Goal: Transaction & Acquisition: Purchase product/service

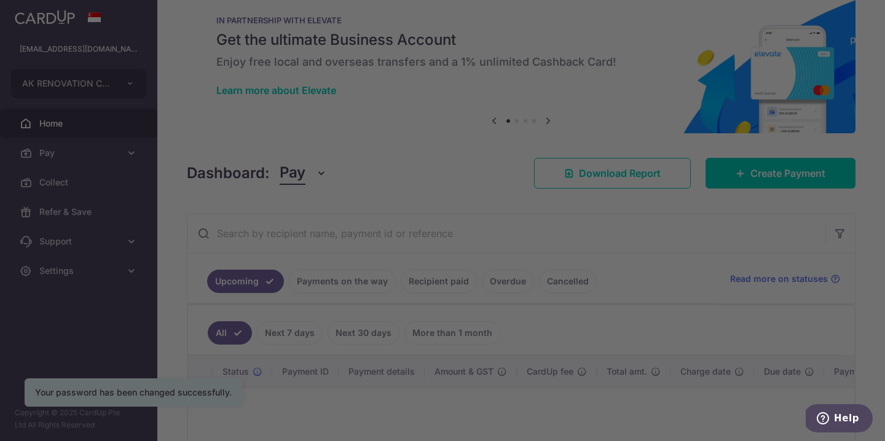
click at [120, 159] on div at bounding box center [446, 222] width 893 height 445
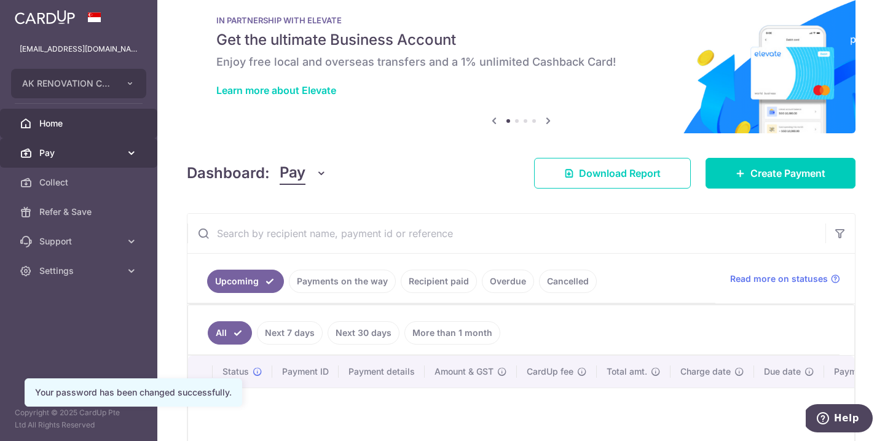
click at [55, 148] on span "Pay" at bounding box center [79, 153] width 81 height 12
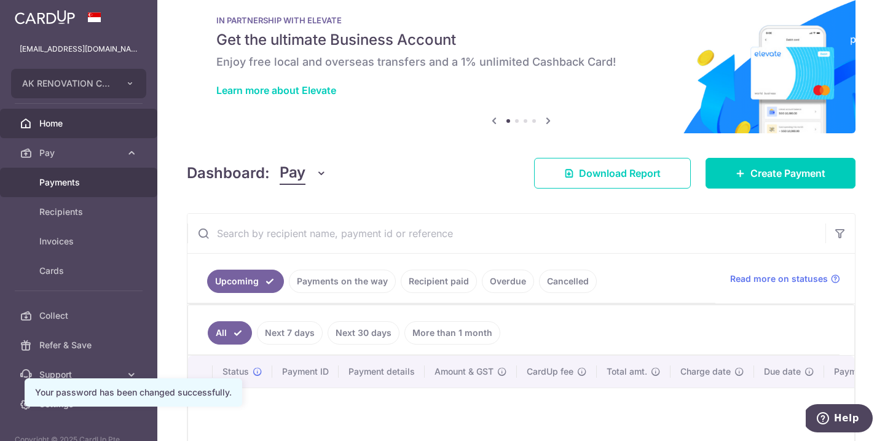
click at [52, 181] on span "Payments" at bounding box center [79, 182] width 81 height 12
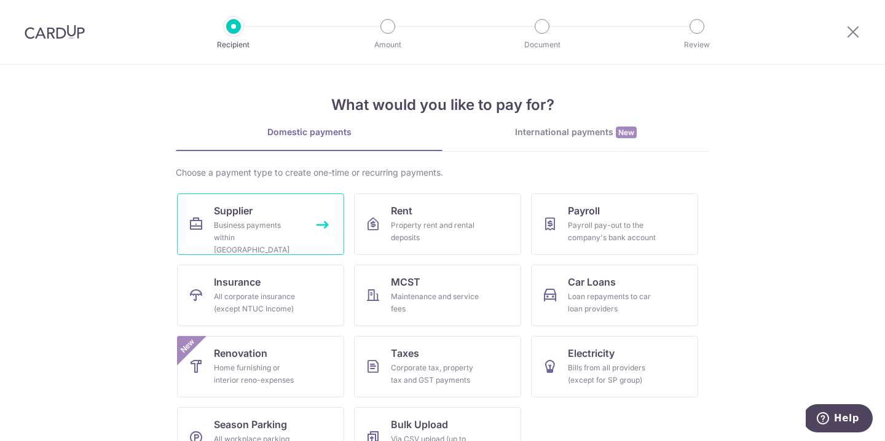
click at [279, 232] on div "Business payments within Singapore" at bounding box center [258, 237] width 88 height 37
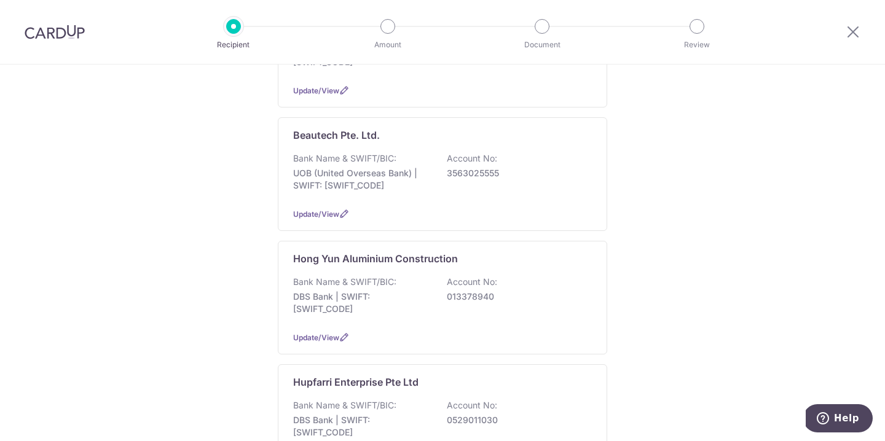
scroll to position [276, 0]
click at [337, 155] on div "Bank Name & SWIFT/BIC: UOB (United Overseas Bank) | SWIFT: UOVBSGSGXXX Account …" at bounding box center [442, 175] width 299 height 45
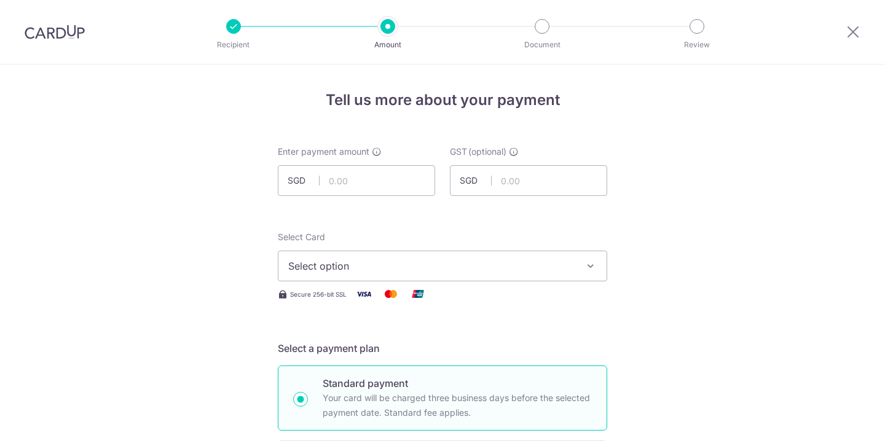
click at [337, 162] on div "Enter payment amount SGD" at bounding box center [356, 171] width 157 height 50
click at [338, 187] on input "text" at bounding box center [356, 180] width 157 height 31
type input "3,544.79"
click at [341, 269] on span "Select option" at bounding box center [431, 266] width 286 height 15
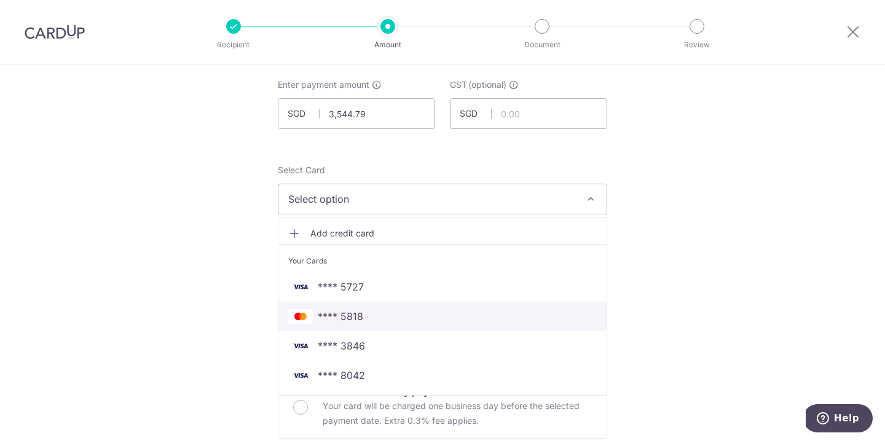
scroll to position [69, 0]
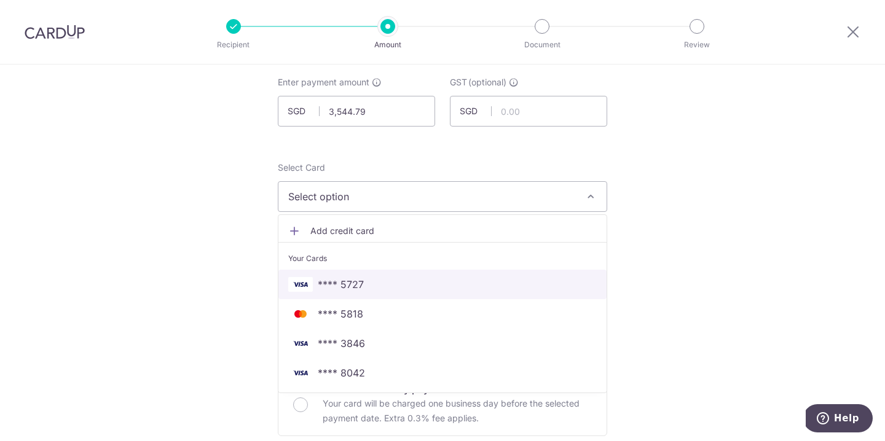
click at [347, 291] on span "**** 5727" at bounding box center [341, 284] width 46 height 15
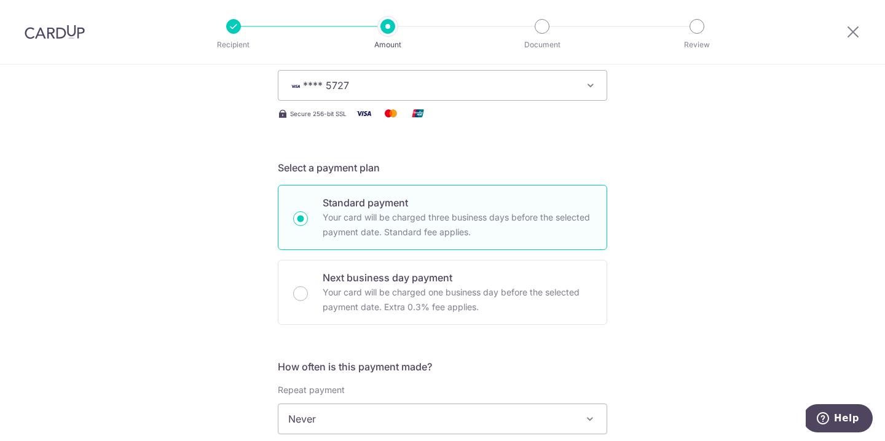
scroll to position [187, 0]
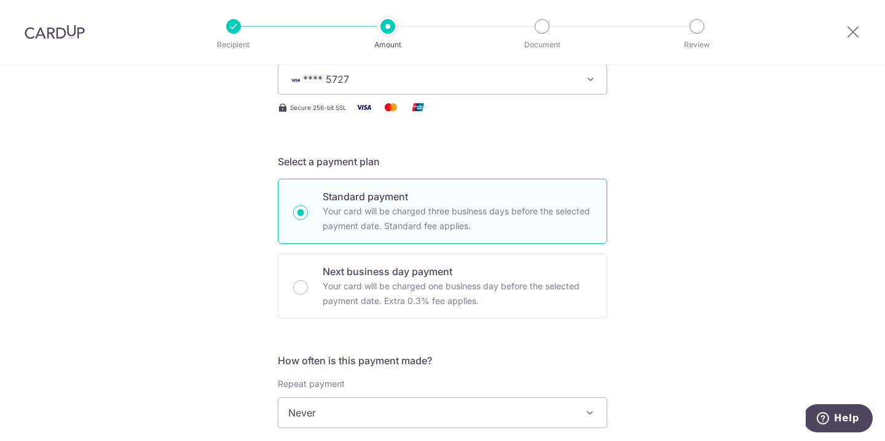
click at [323, 85] on span "**** 5727" at bounding box center [431, 79] width 286 height 15
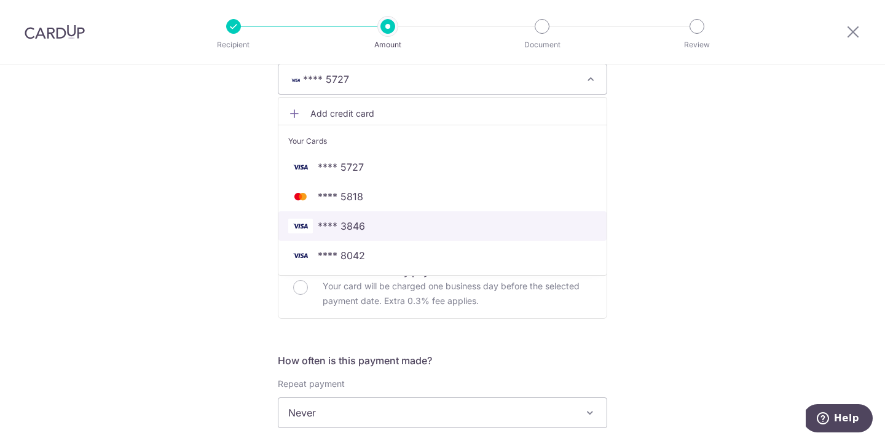
click at [321, 228] on span "**** 3846" at bounding box center [341, 226] width 47 height 15
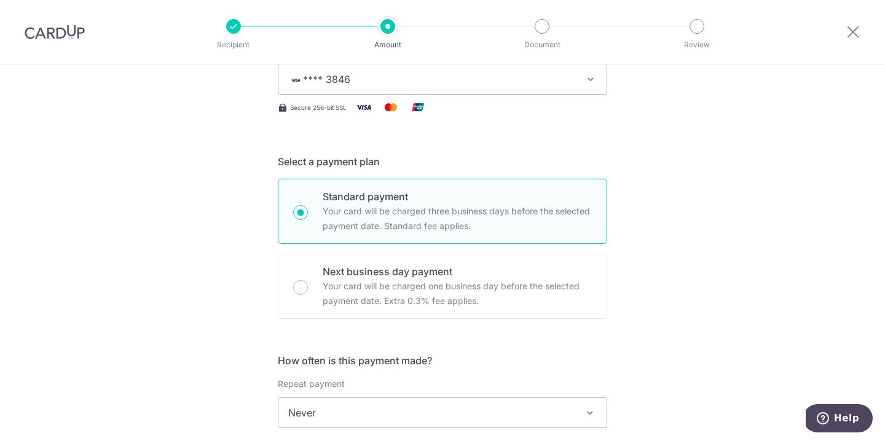
scroll to position [369, 0]
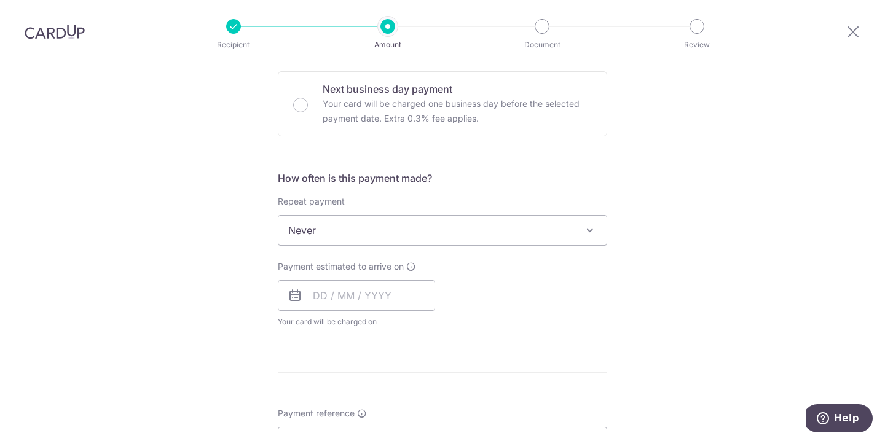
click at [345, 230] on span "Never" at bounding box center [442, 230] width 328 height 29
click at [332, 301] on input "text" at bounding box center [356, 295] width 157 height 31
click at [397, 406] on link "9" at bounding box center [401, 407] width 20 height 20
click at [397, 304] on input "text" at bounding box center [356, 295] width 157 height 31
type input "[DATE]"
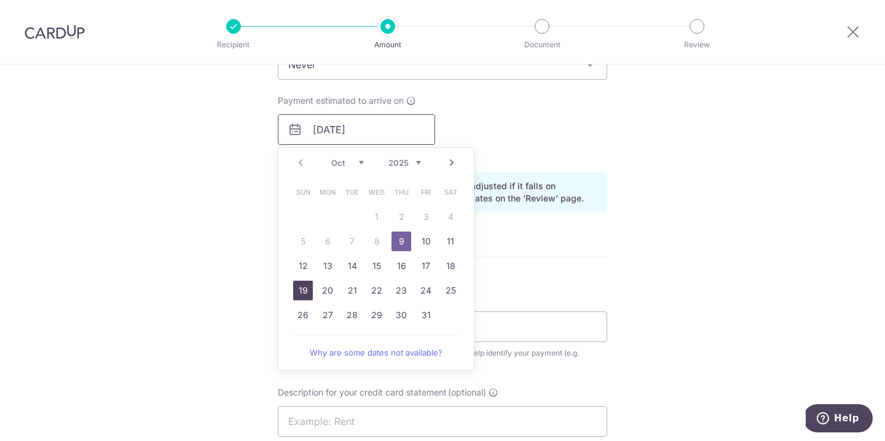
scroll to position [543, 0]
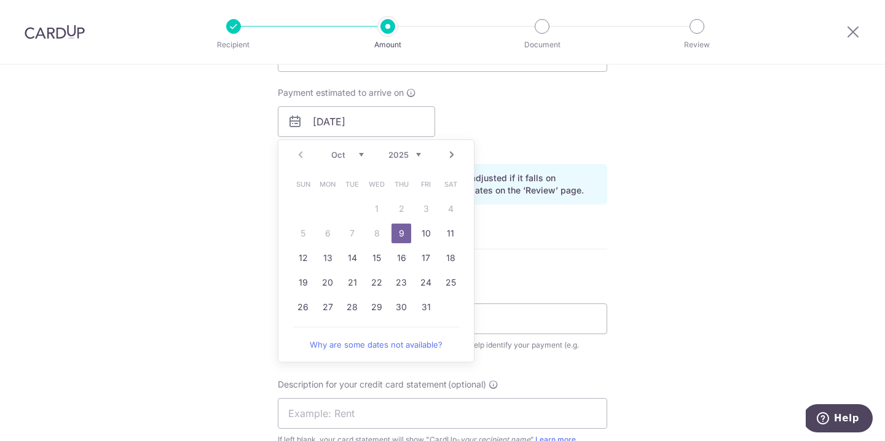
click at [224, 350] on div "Tell us more about your payment Enter payment amount SGD 3,544.79 3544.79 GST (…" at bounding box center [442, 143] width 885 height 1244
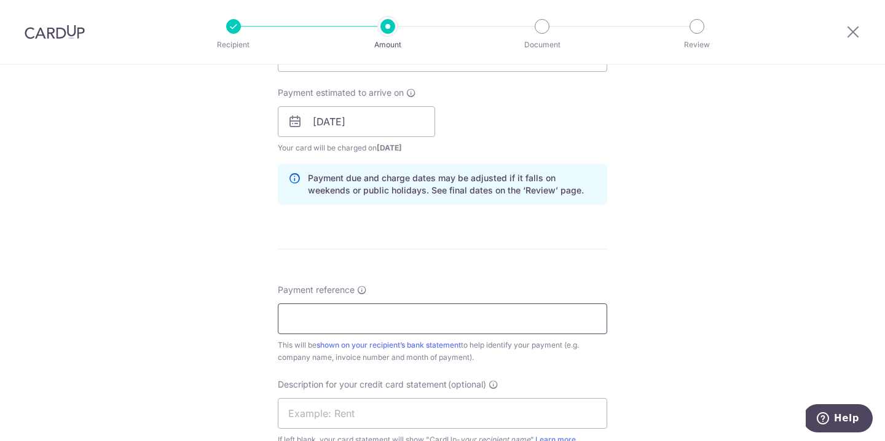
click at [302, 322] on input "Payment reference" at bounding box center [442, 318] width 329 height 31
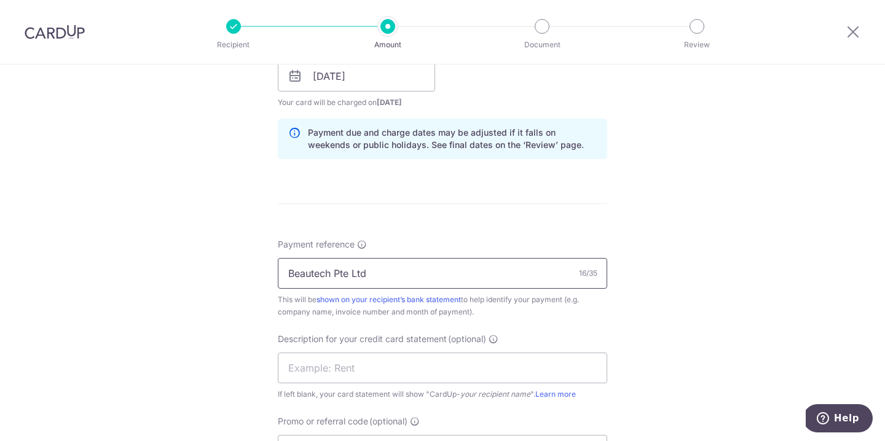
scroll to position [605, 0]
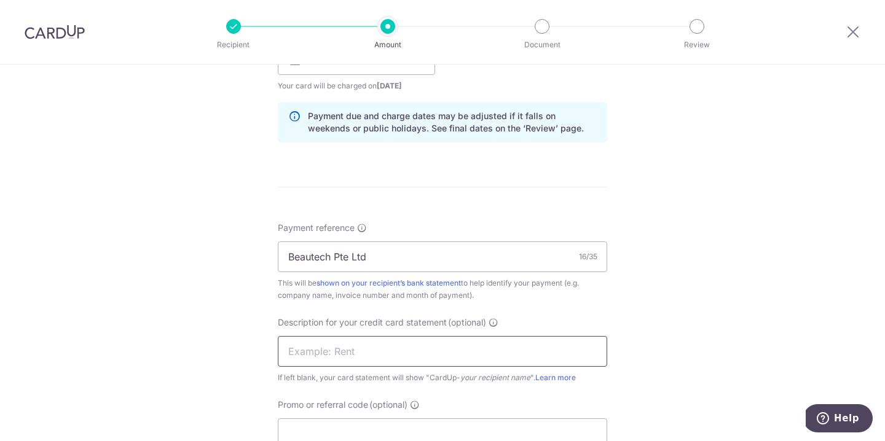
click at [329, 346] on input "text" at bounding box center [442, 351] width 329 height 31
click at [240, 324] on div "Tell us more about your payment Enter payment amount SGD 3,544.79 3544.79 GST (…" at bounding box center [442, 81] width 885 height 1244
click at [311, 266] on input "Beautech Pte Ltd" at bounding box center [442, 256] width 329 height 31
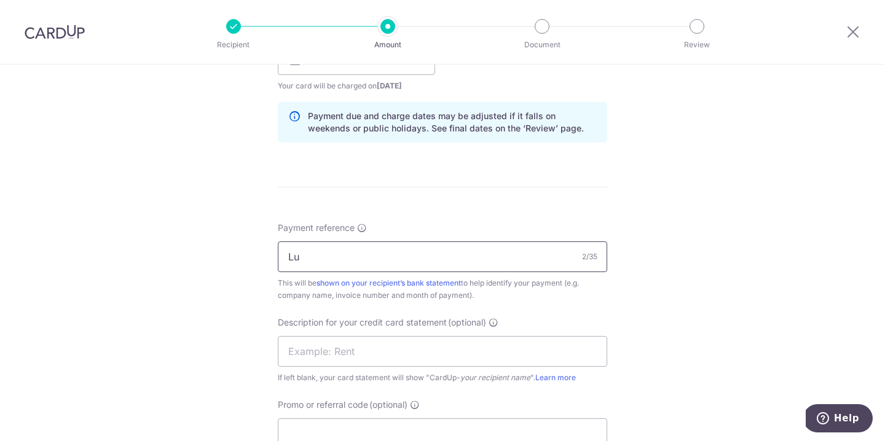
type input "L"
type input "A&K Renovation"
click at [378, 356] on input "text" at bounding box center [442, 351] width 329 height 31
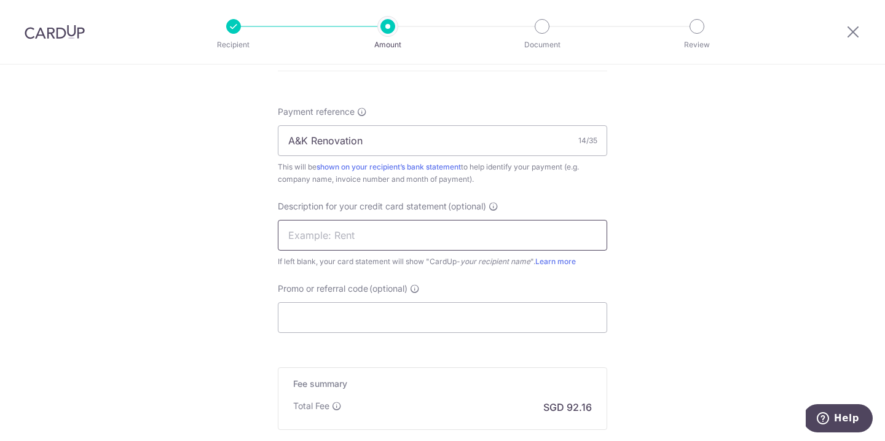
scroll to position [719, 0]
type input "Beautech Pte Lt"
click at [313, 300] on div "Promo or referral code (optional) The discounted fee will be shown on the revie…" at bounding box center [442, 309] width 329 height 50
click at [307, 318] on input "Promo or referral code (optional)" at bounding box center [442, 319] width 329 height 31
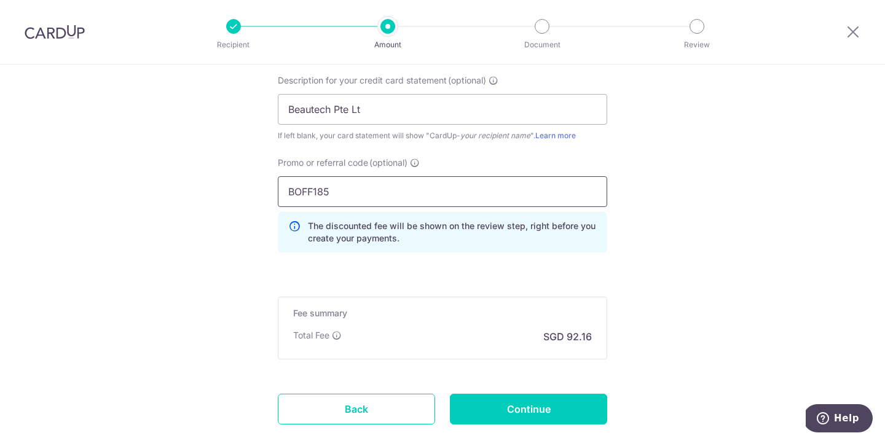
scroll to position [853, 0]
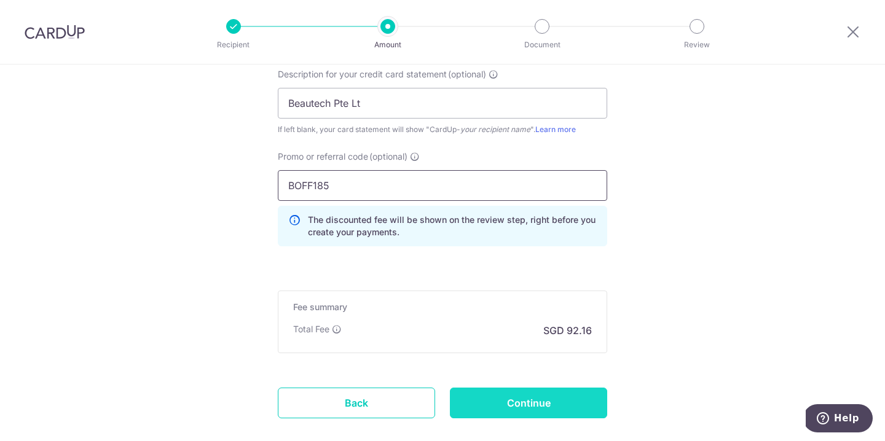
type input "BOFF185"
click at [539, 401] on input "Continue" at bounding box center [528, 403] width 157 height 31
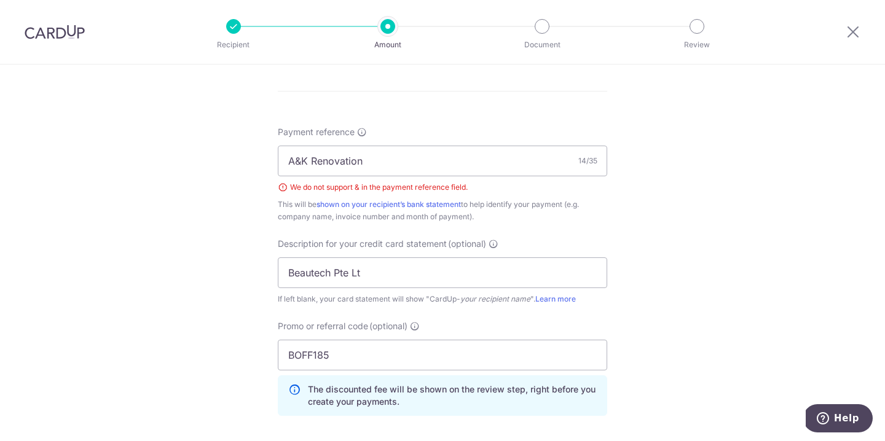
scroll to position [701, 0]
click at [300, 160] on input "A&K Renovation" at bounding box center [442, 160] width 329 height 31
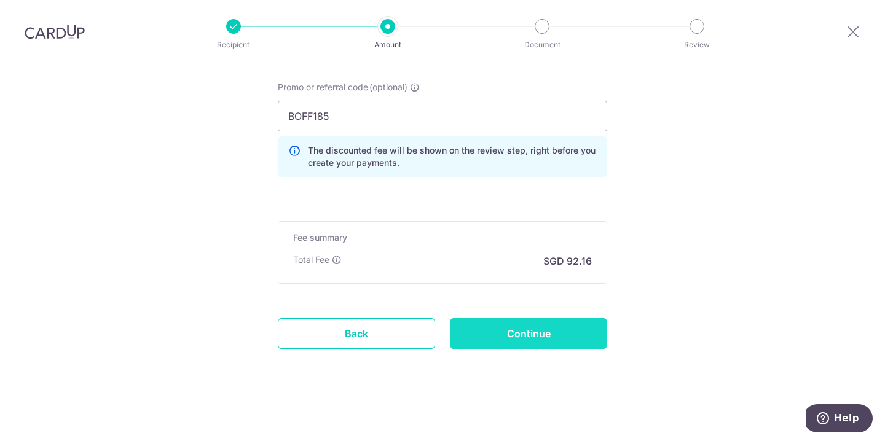
type input "AK Renovation"
click at [511, 318] on input "Continue" at bounding box center [528, 333] width 157 height 31
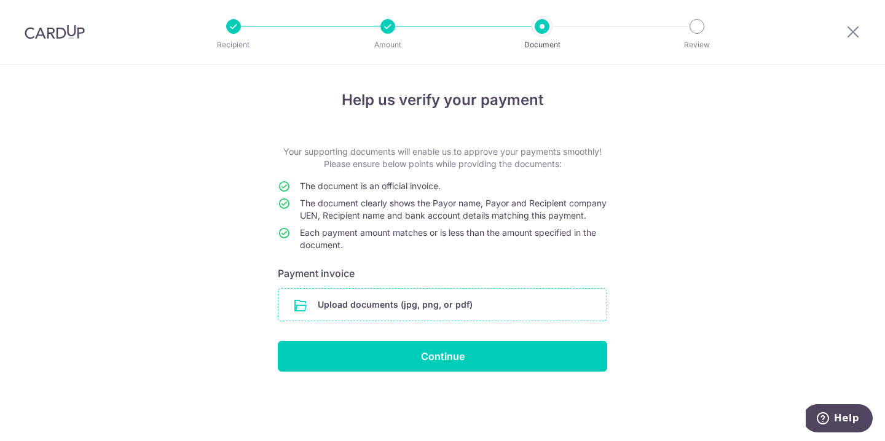
click at [397, 321] on input "file" at bounding box center [442, 305] width 328 height 32
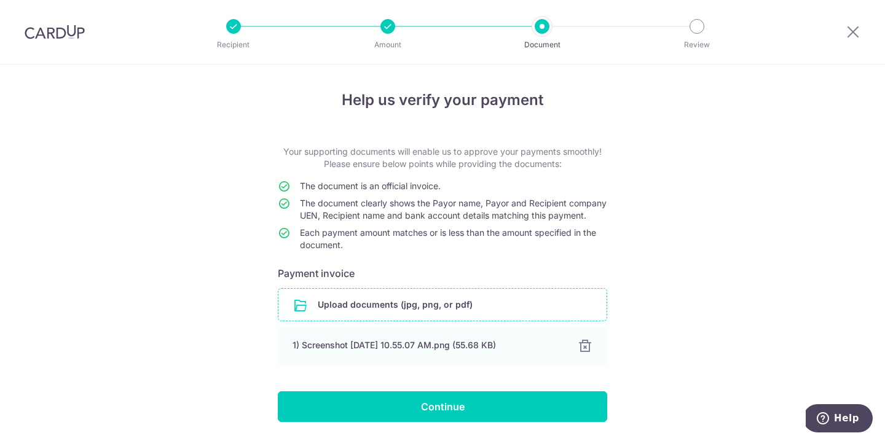
scroll to position [51, 0]
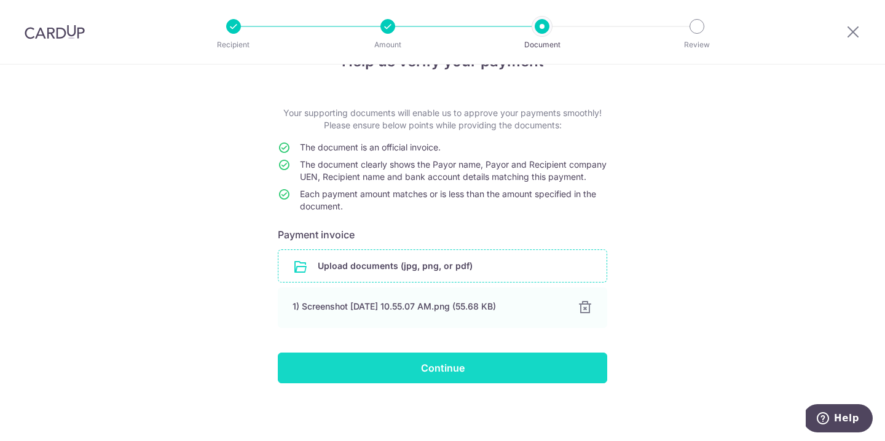
click at [432, 359] on input "Continue" at bounding box center [442, 368] width 329 height 31
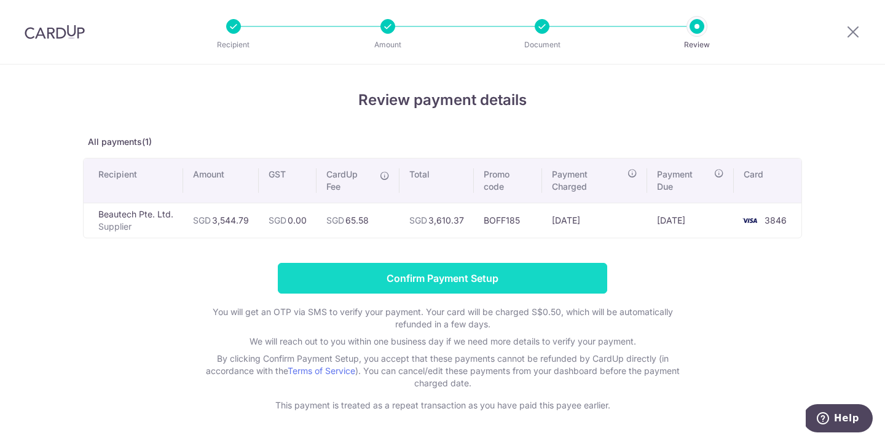
click at [405, 271] on input "Confirm Payment Setup" at bounding box center [442, 278] width 329 height 31
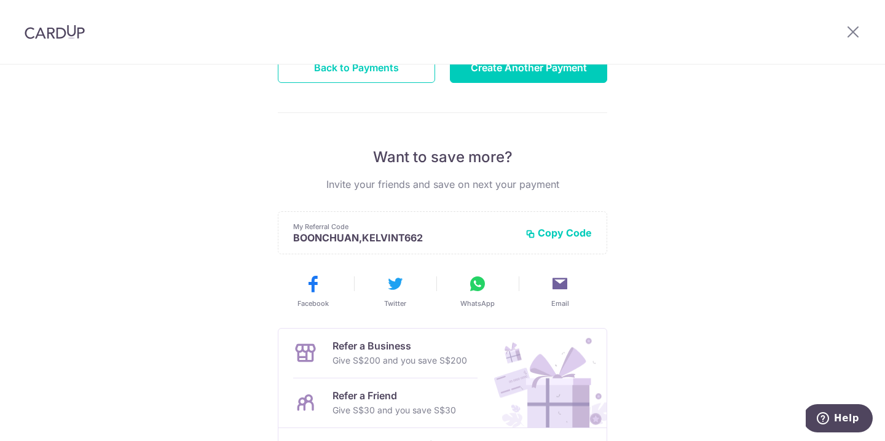
scroll to position [100, 0]
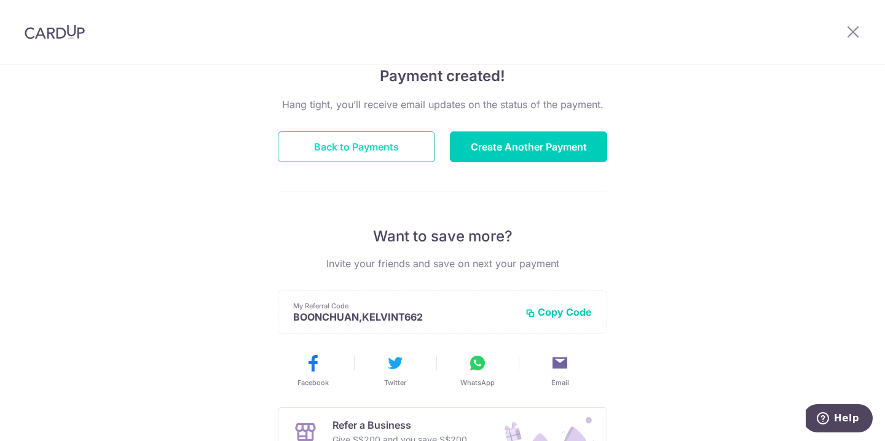
click at [364, 155] on button "Back to Payments" at bounding box center [356, 146] width 157 height 31
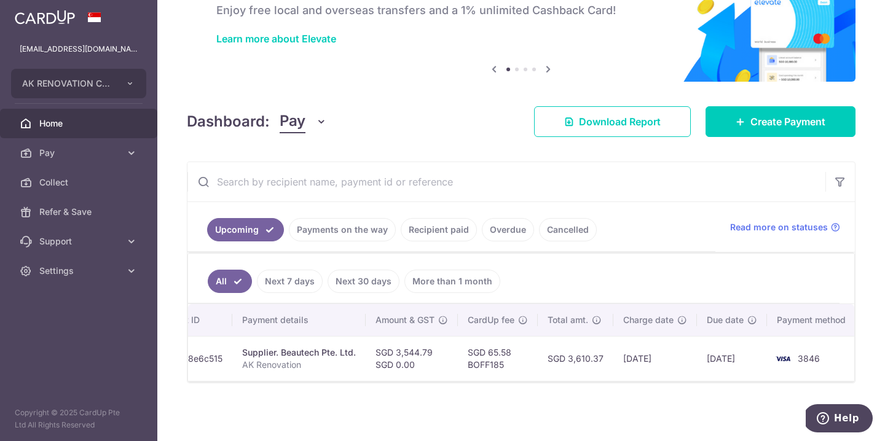
scroll to position [0, 147]
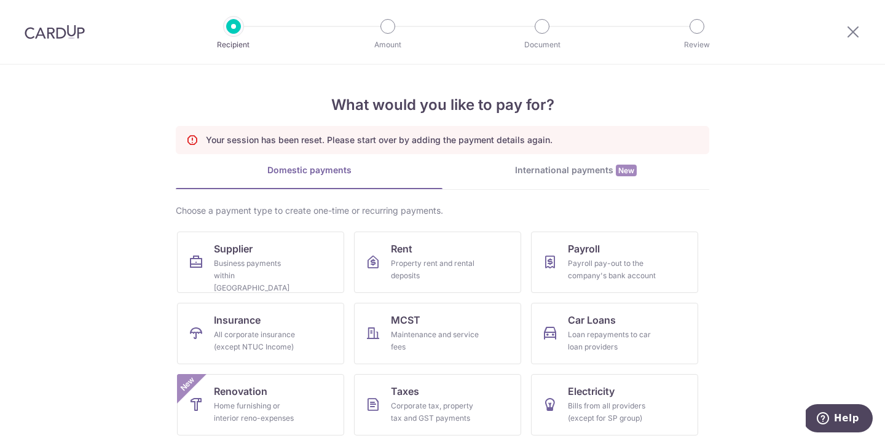
click at [841, 30] on div at bounding box center [853, 32] width 64 height 64
click at [851, 32] on icon at bounding box center [852, 31] width 15 height 15
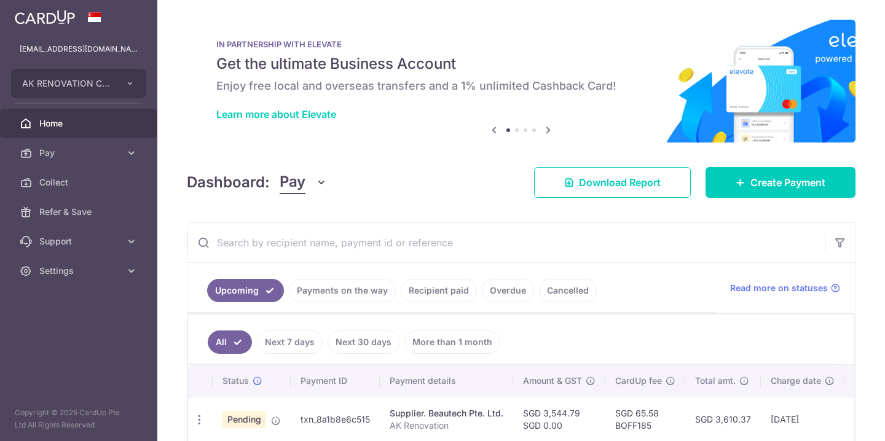
scroll to position [61, 0]
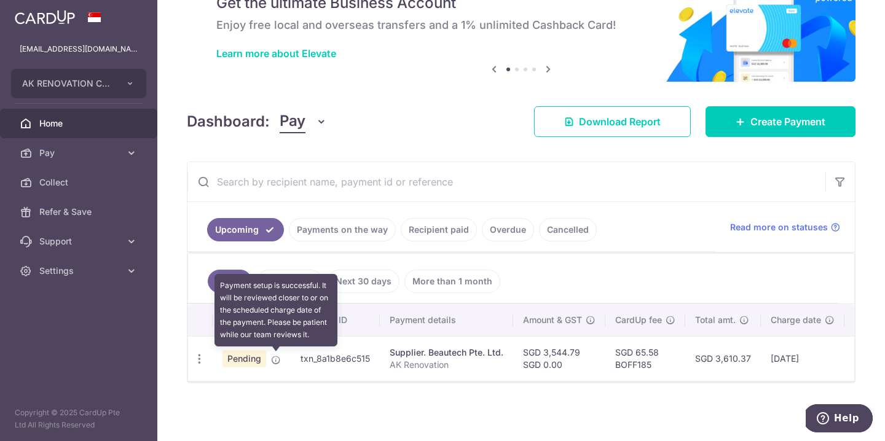
click at [273, 360] on icon at bounding box center [276, 360] width 10 height 10
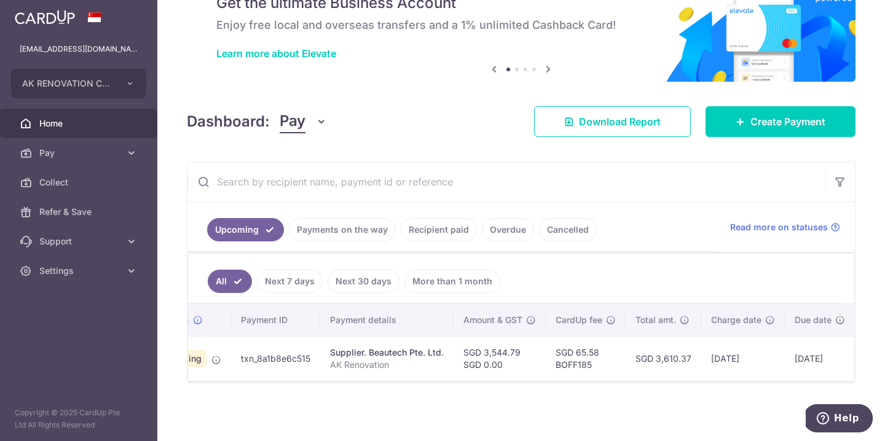
scroll to position [0, 70]
click at [375, 334] on th "Payment details" at bounding box center [376, 320] width 133 height 32
click at [55, 125] on span "Home" at bounding box center [79, 123] width 81 height 12
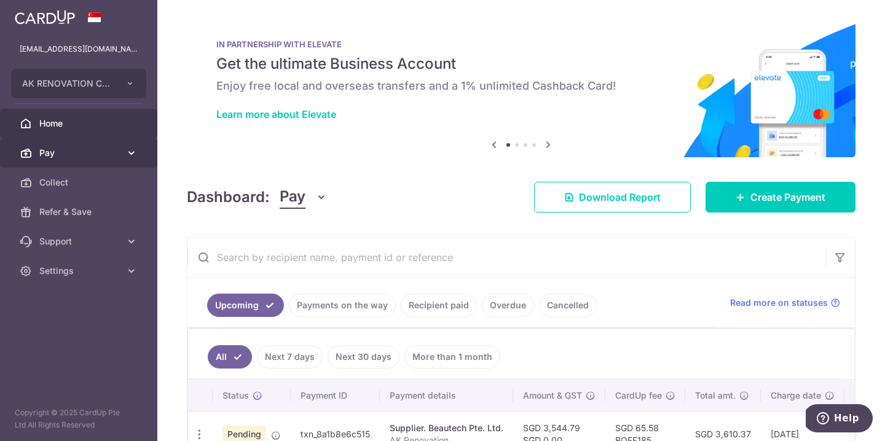
click at [69, 154] on span "Pay" at bounding box center [79, 153] width 81 height 12
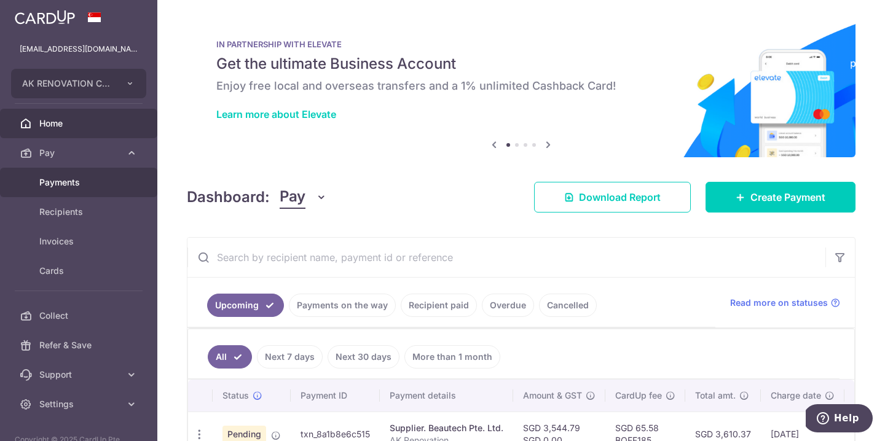
click at [63, 187] on span "Payments" at bounding box center [79, 182] width 81 height 12
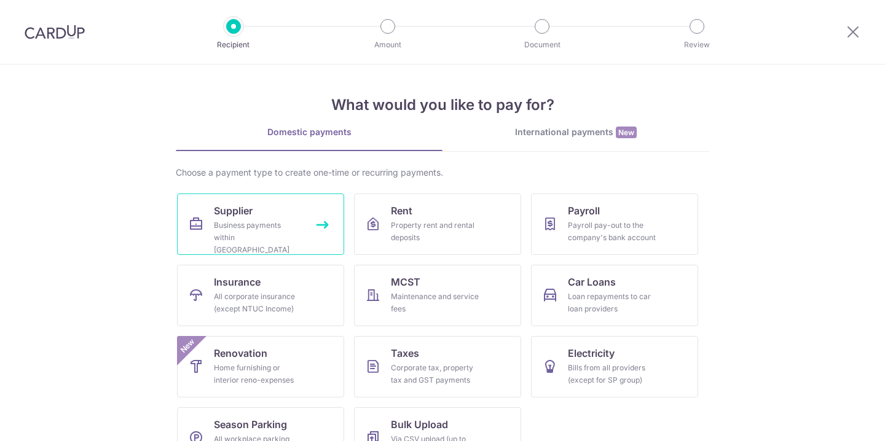
click at [246, 221] on div "Business payments within [GEOGRAPHIC_DATA]" at bounding box center [258, 237] width 88 height 37
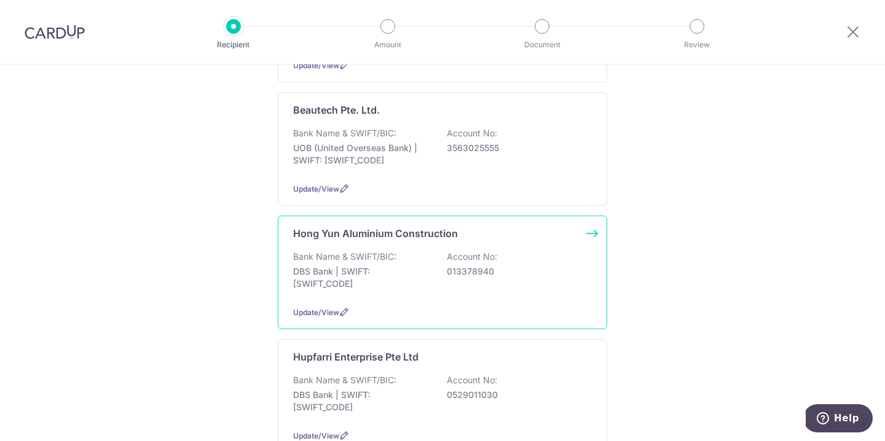
scroll to position [308, 0]
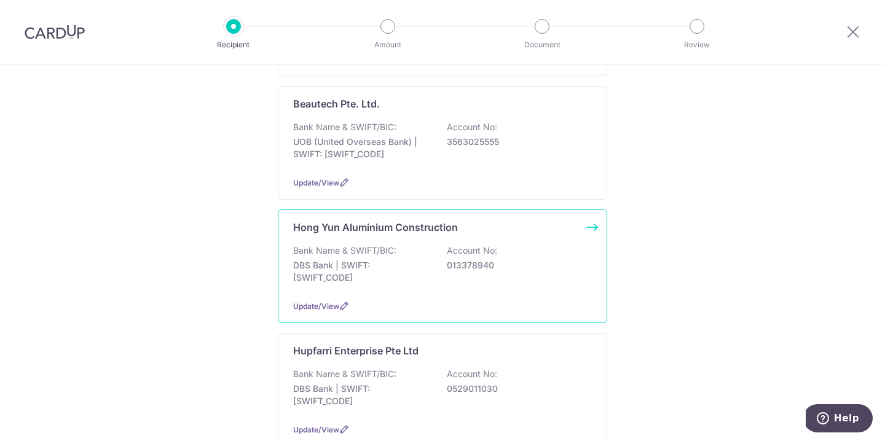
click at [334, 259] on p "DBS Bank | SWIFT: DBSSSGSGXXX" at bounding box center [362, 271] width 138 height 25
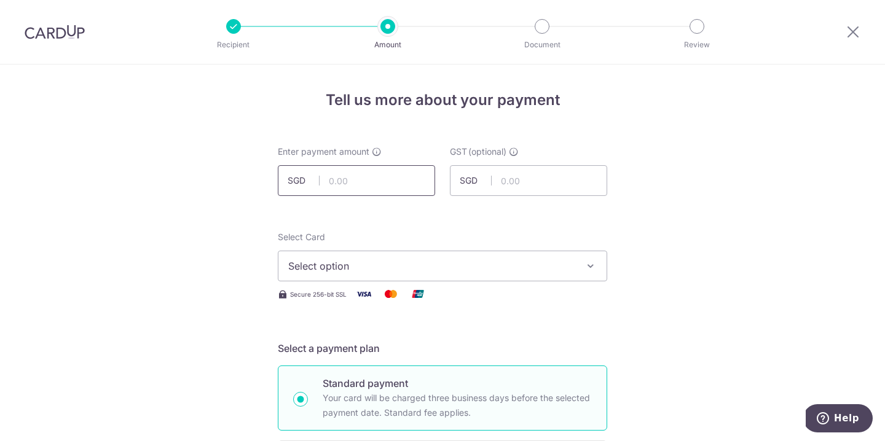
click at [332, 187] on input "text" at bounding box center [356, 180] width 157 height 31
type input "3,578.00"
click at [315, 259] on span "Select option" at bounding box center [431, 266] width 286 height 15
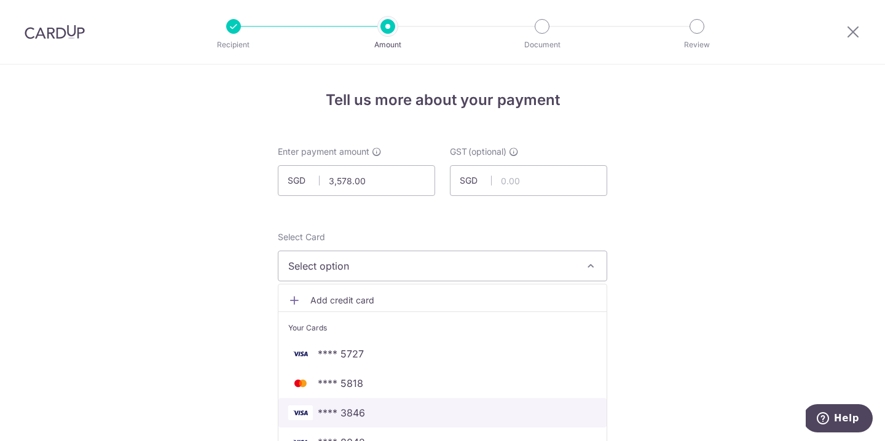
click at [341, 410] on span "**** 3846" at bounding box center [341, 412] width 47 height 15
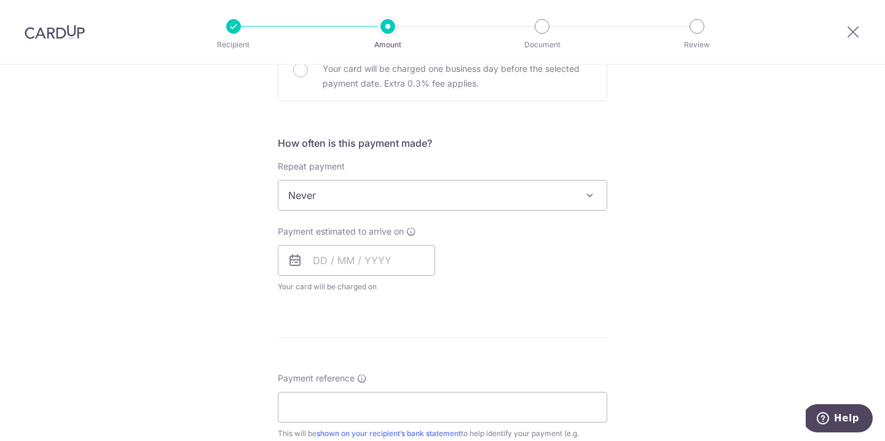
scroll to position [405, 0]
click at [342, 267] on input "text" at bounding box center [356, 259] width 157 height 31
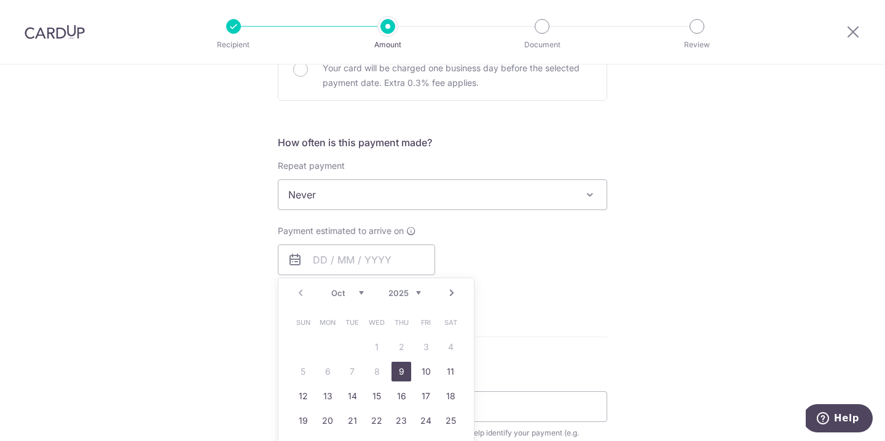
click at [398, 371] on link "9" at bounding box center [401, 372] width 20 height 20
type input "[DATE]"
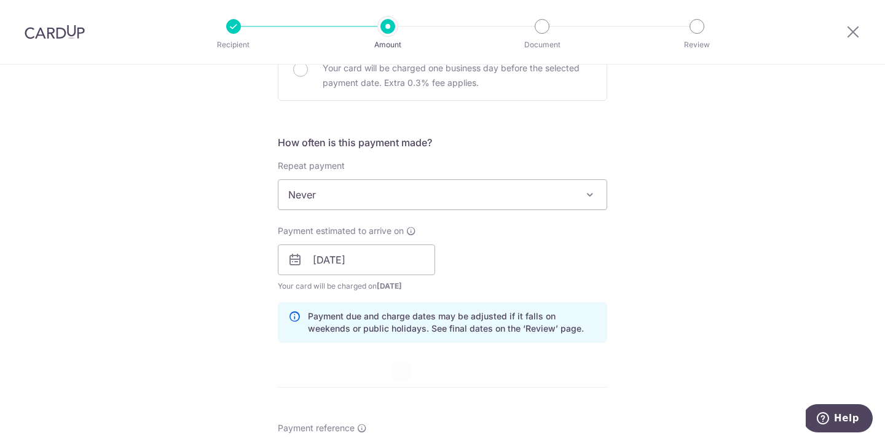
click at [123, 272] on div "Tell us more about your payment Enter payment amount SGD 3,578.00 3578.00 GST (…" at bounding box center [442, 282] width 885 height 1244
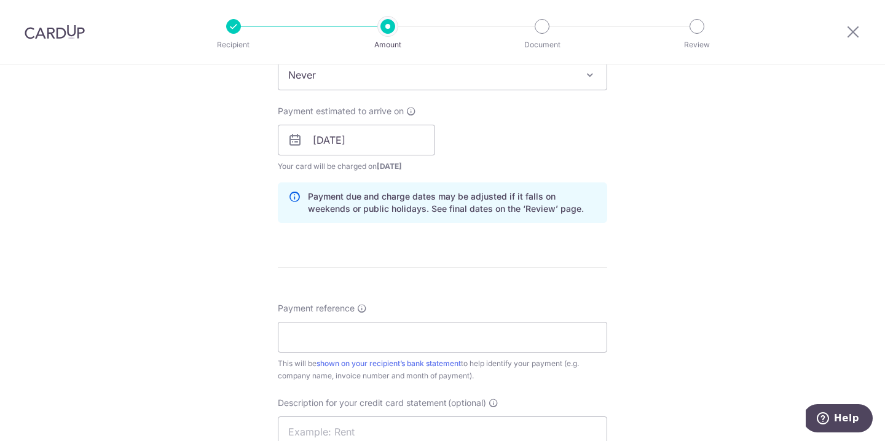
scroll to position [600, 0]
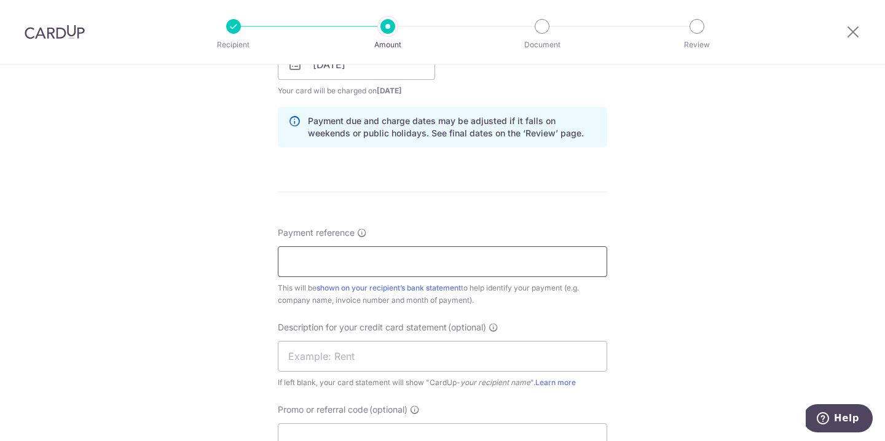
click at [305, 264] on input "Payment reference" at bounding box center [442, 261] width 329 height 31
type input "AK RENOVATION"
click at [352, 340] on div "Description for your credit card statement (optional) If left blank, your card …" at bounding box center [442, 355] width 329 height 68
click at [320, 358] on input "text" at bounding box center [442, 356] width 329 height 31
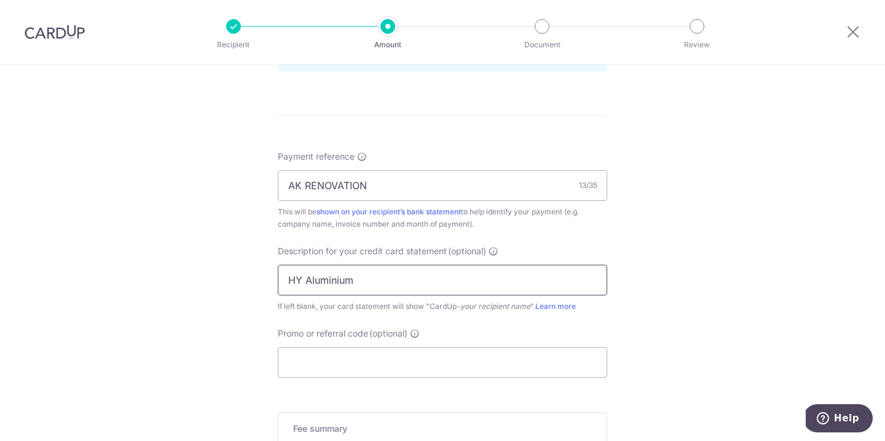
scroll to position [686, 0]
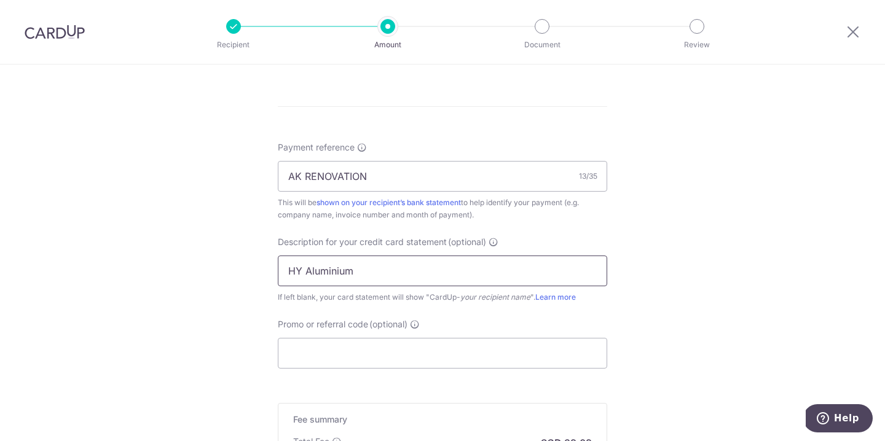
click at [294, 269] on input "HY Aluminium" at bounding box center [442, 271] width 329 height 31
click at [369, 272] on input "Aluminium" at bounding box center [442, 271] width 329 height 31
type input "INV7303"
click at [334, 170] on input "AK RENOVATION" at bounding box center [442, 176] width 329 height 31
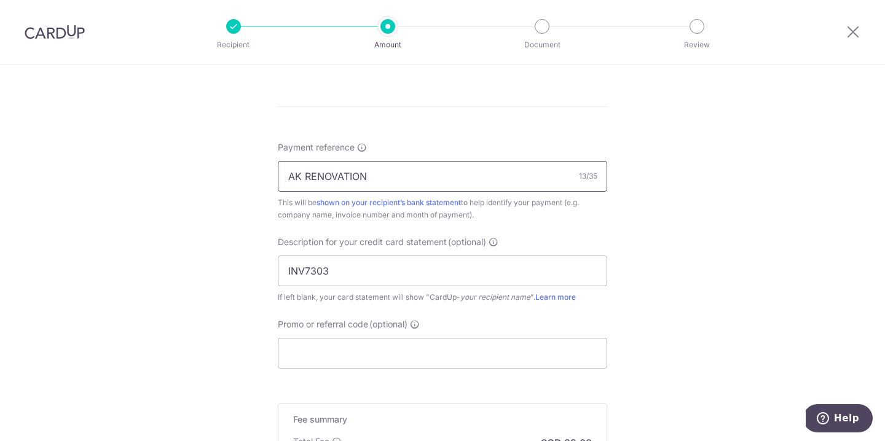
paste input "INV7303"
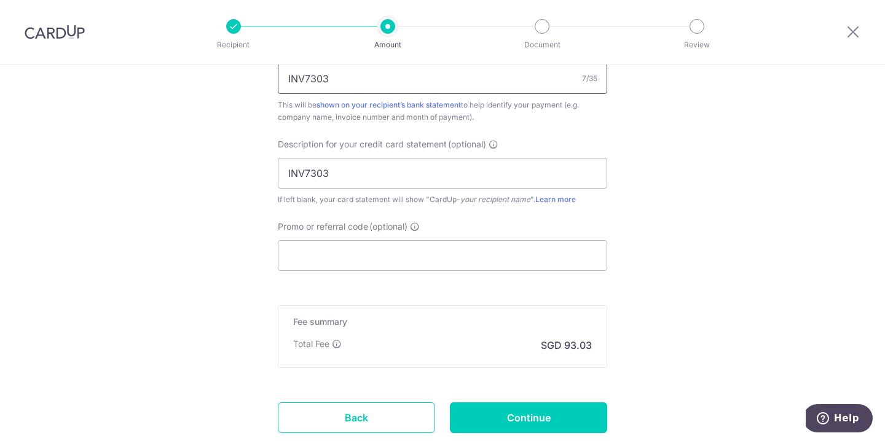
scroll to position [789, 0]
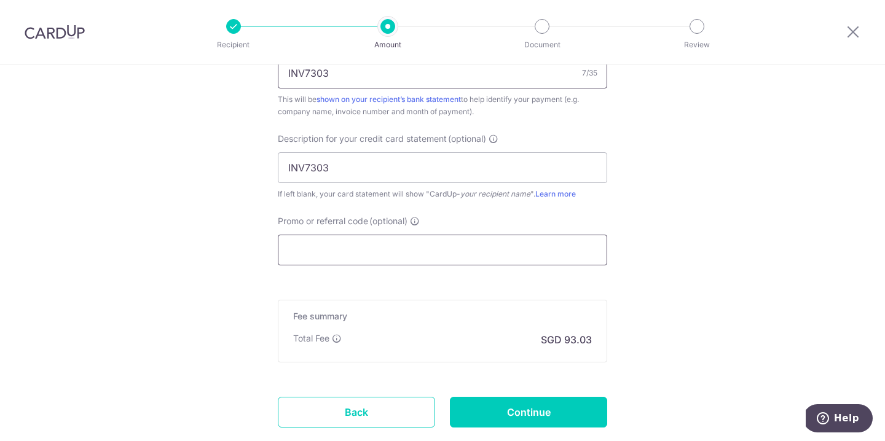
type input "INV7303"
click at [329, 259] on input "Promo or referral code (optional)" at bounding box center [442, 250] width 329 height 31
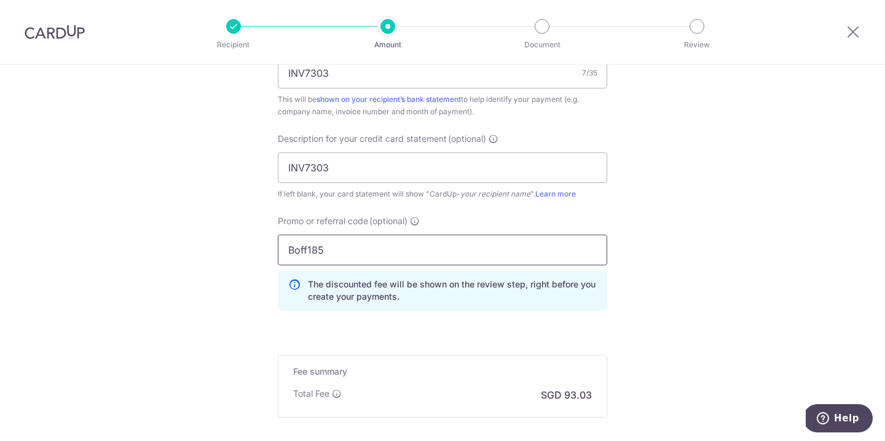
scroll to position [923, 0]
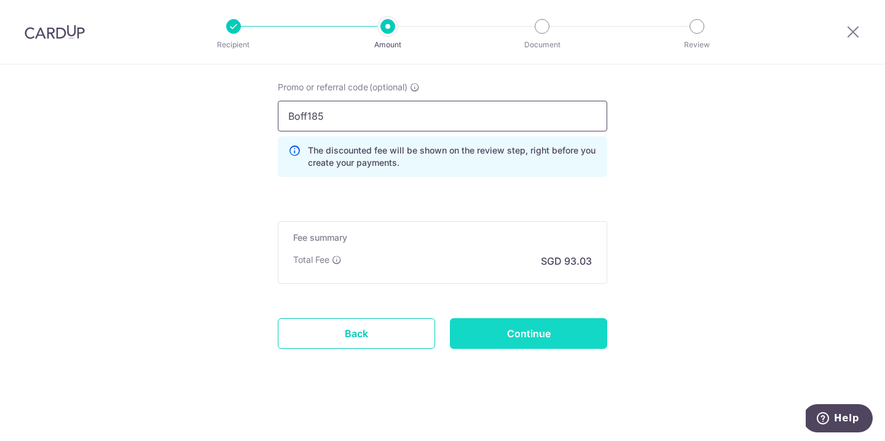
type input "Boff185"
click at [479, 329] on input "Continue" at bounding box center [528, 333] width 157 height 31
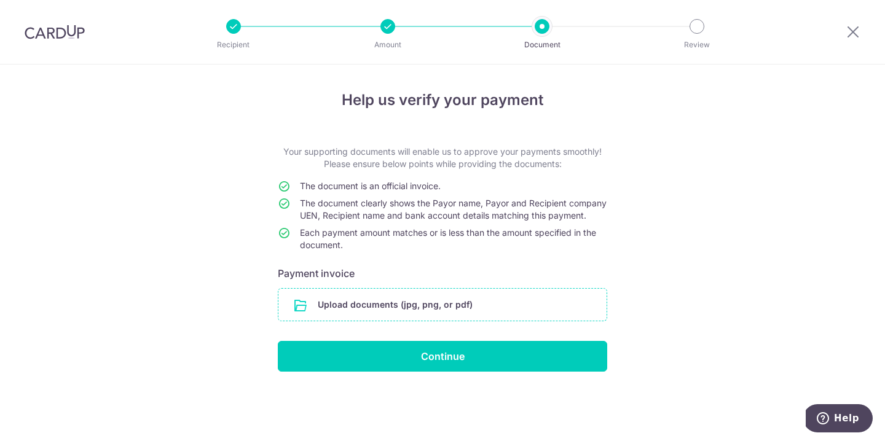
click at [462, 321] on input "file" at bounding box center [442, 305] width 328 height 32
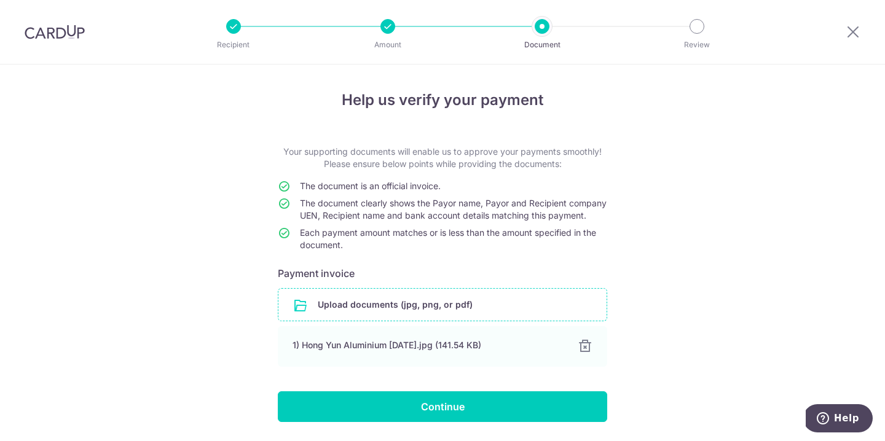
scroll to position [51, 0]
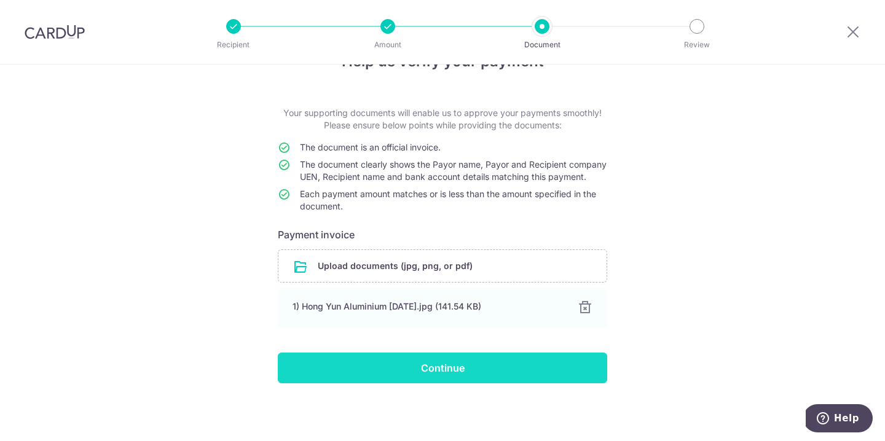
click at [396, 368] on input "Continue" at bounding box center [442, 368] width 329 height 31
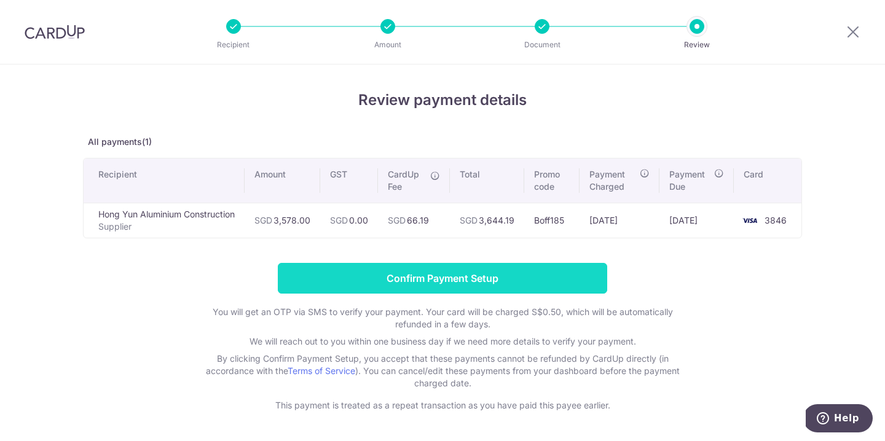
click at [410, 276] on input "Confirm Payment Setup" at bounding box center [442, 278] width 329 height 31
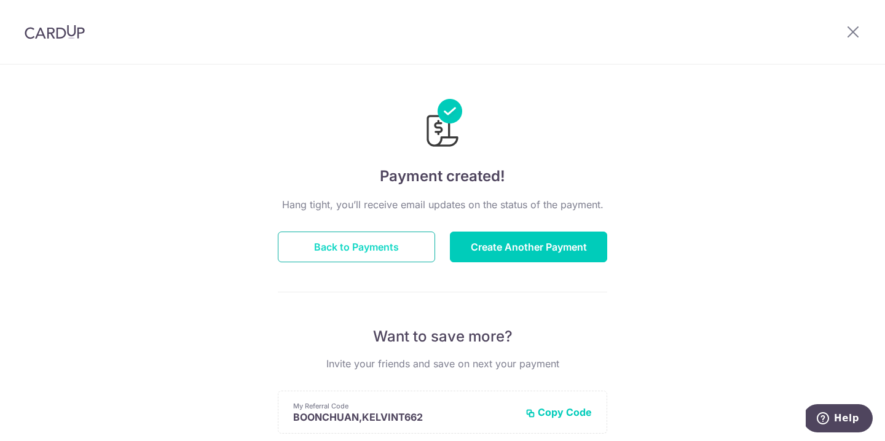
click at [327, 249] on button "Back to Payments" at bounding box center [356, 247] width 157 height 31
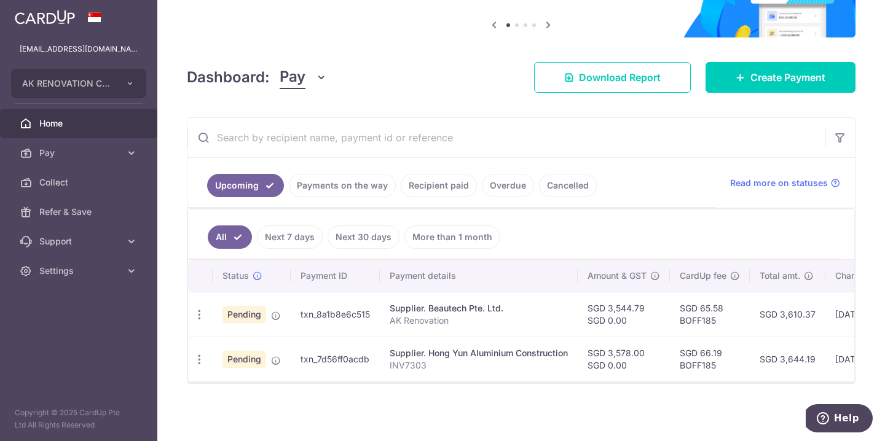
scroll to position [120, 0]
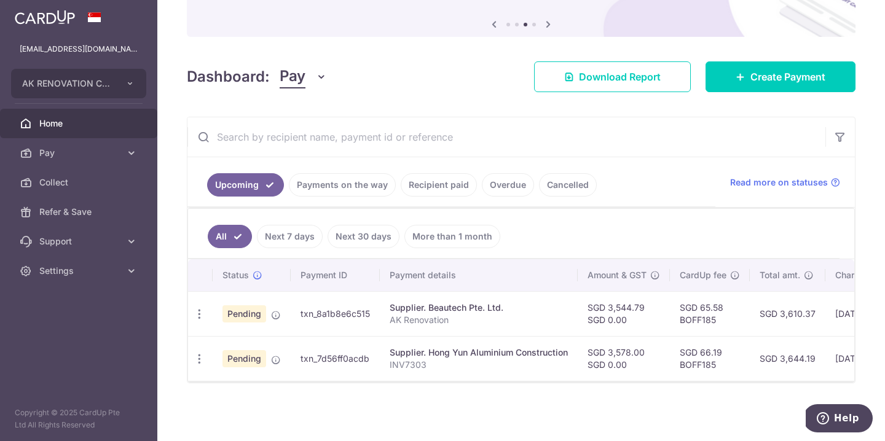
click at [435, 187] on link "Recipient paid" at bounding box center [439, 184] width 76 height 23
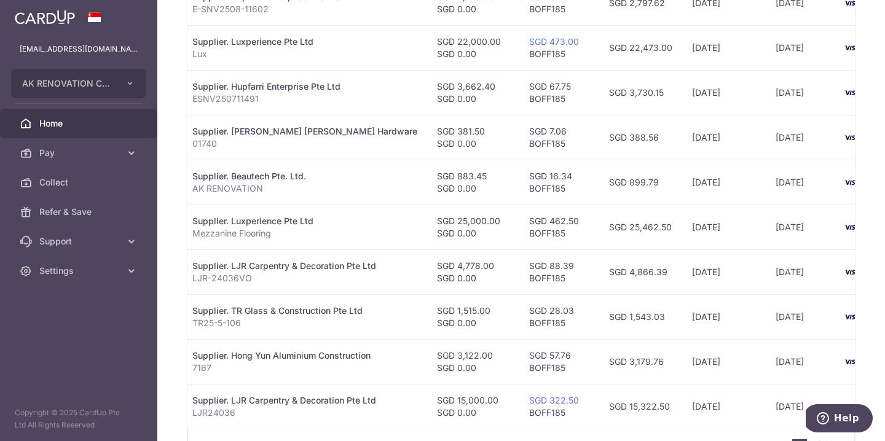
scroll to position [456, 0]
